Goal: Navigation & Orientation: Find specific page/section

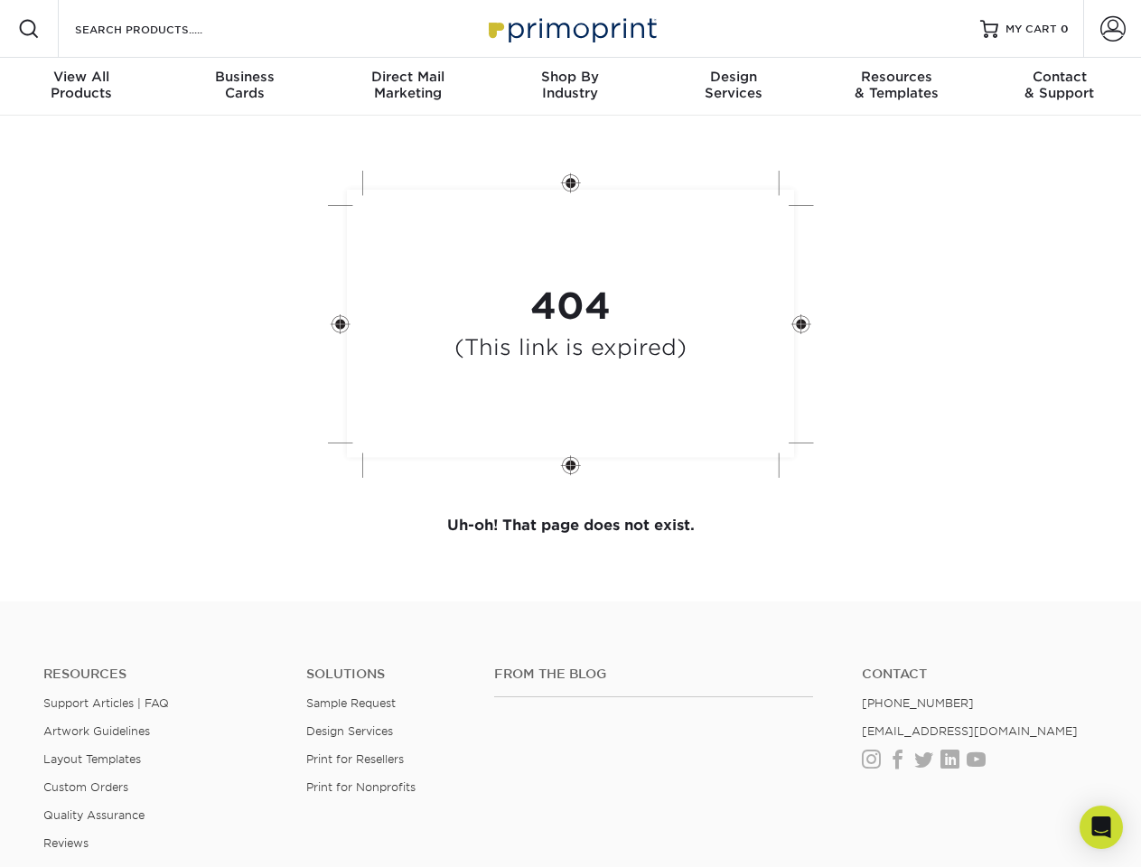
click at [570, 434] on div "404 (This link is expired)" at bounding box center [571, 326] width 542 height 334
click at [29, 29] on span at bounding box center [29, 29] width 22 height 22
click at [1112, 29] on span at bounding box center [1112, 28] width 25 height 25
click at [81, 87] on div "View All Products" at bounding box center [81, 85] width 163 height 33
click at [244, 87] on div "Business Cards" at bounding box center [244, 85] width 163 height 33
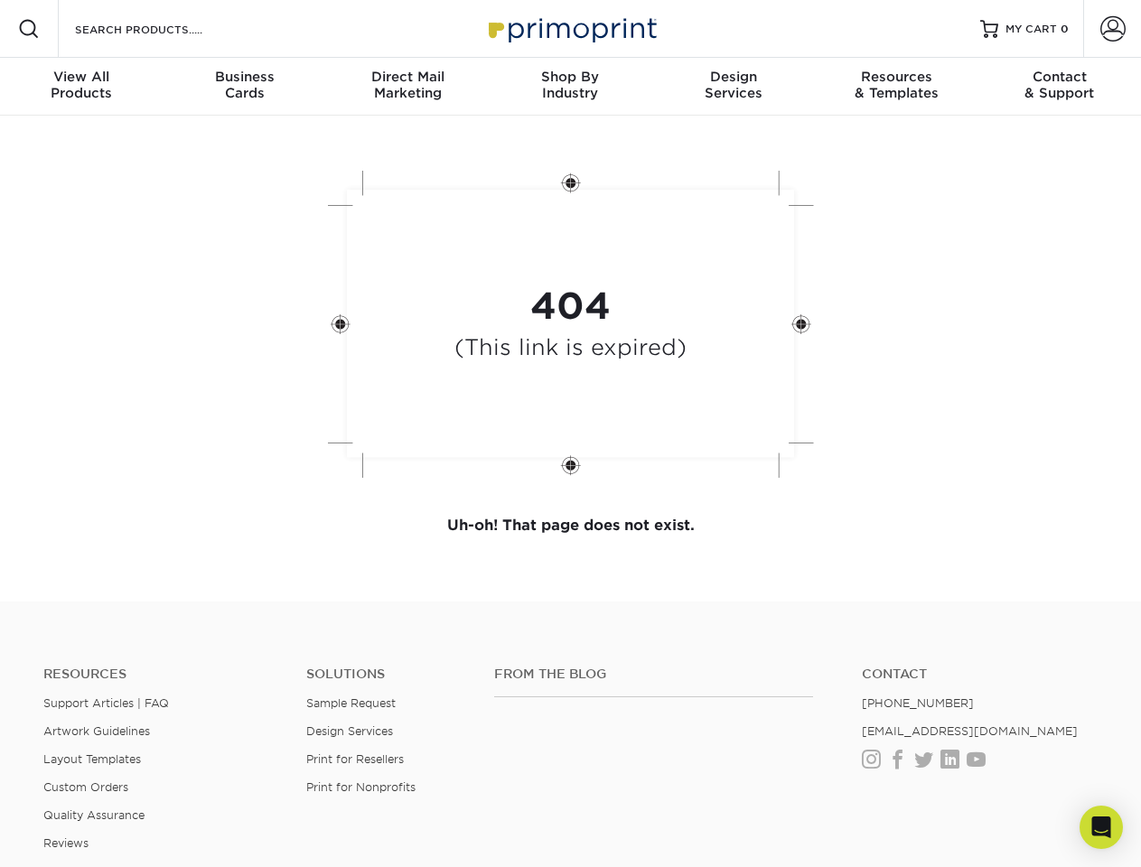
click at [407, 87] on div "Direct Mail Marketing" at bounding box center [407, 85] width 163 height 33
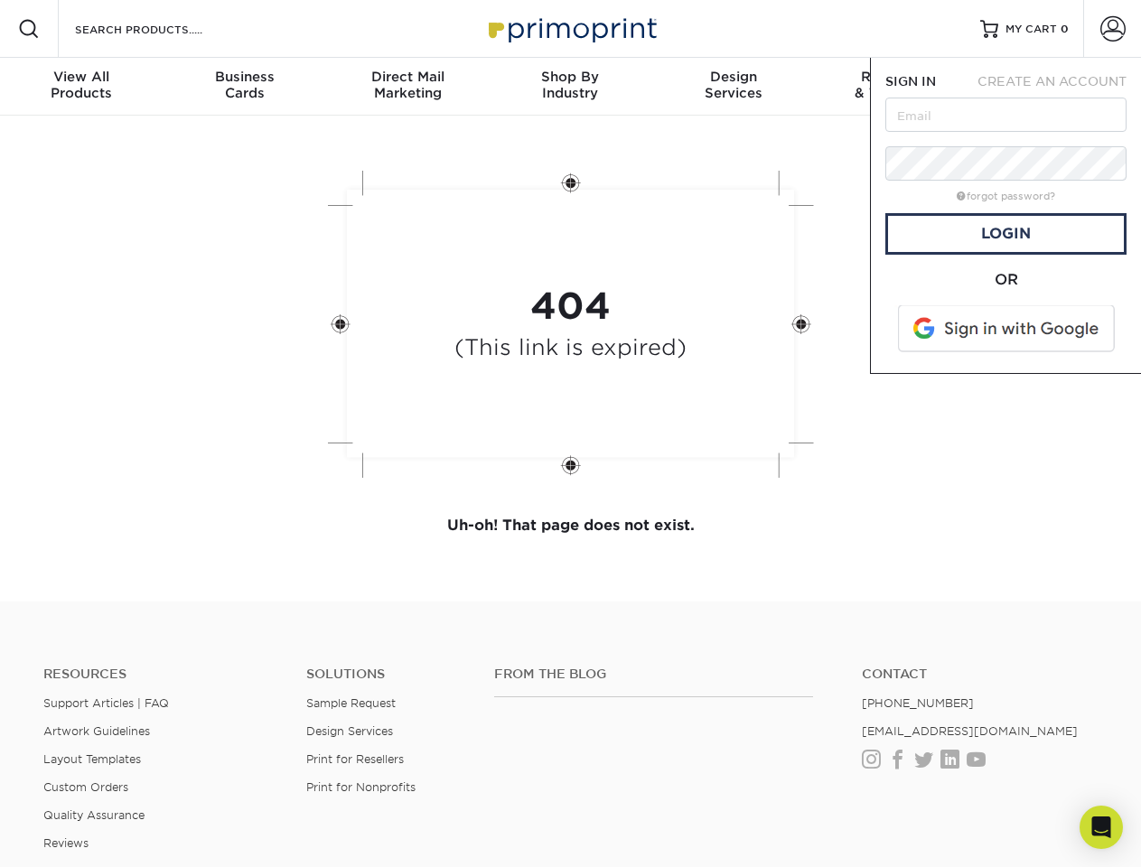
click at [570, 87] on div "Shop By Industry" at bounding box center [570, 85] width 163 height 33
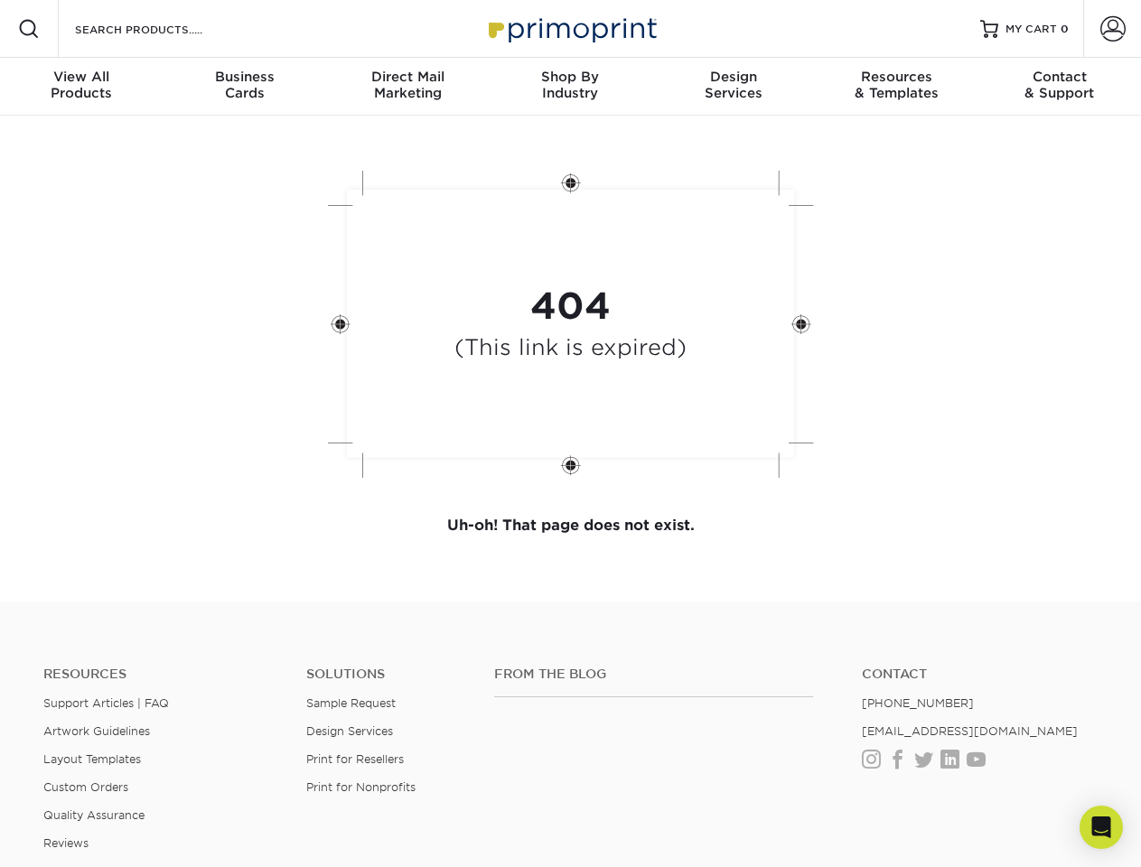
click at [733, 87] on div "Design Services" at bounding box center [733, 85] width 163 height 33
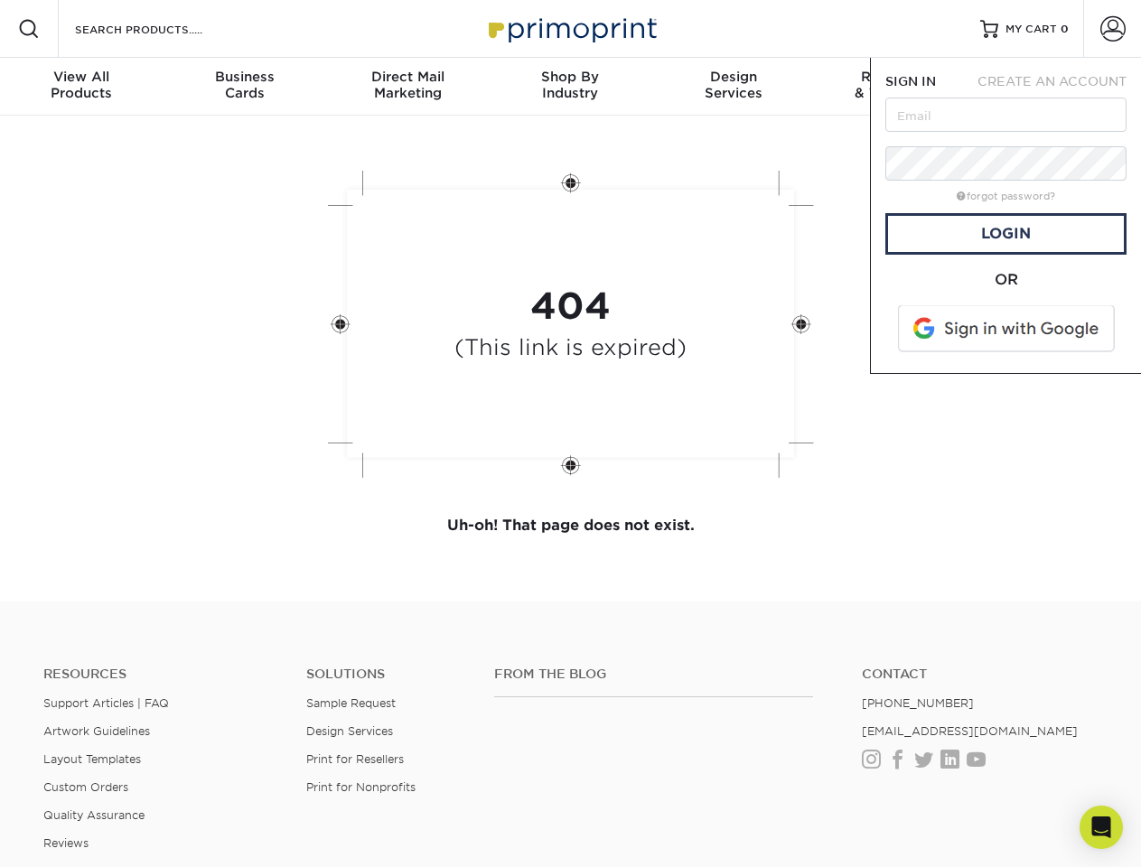
click at [896, 87] on span "SIGN IN" at bounding box center [910, 81] width 51 height 14
click at [1060, 87] on div "Contact & Support" at bounding box center [1059, 85] width 163 height 33
